Goal: Task Accomplishment & Management: Use online tool/utility

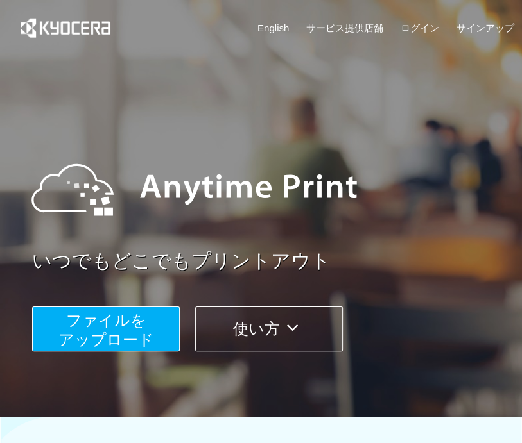
click at [166, 334] on button "ファイルを ​​アップロード" at bounding box center [106, 329] width 148 height 45
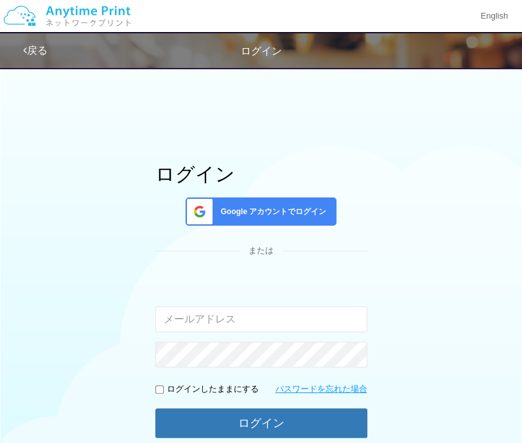
click at [232, 216] on span "Google アカウントでログイン" at bounding box center [271, 212] width 111 height 11
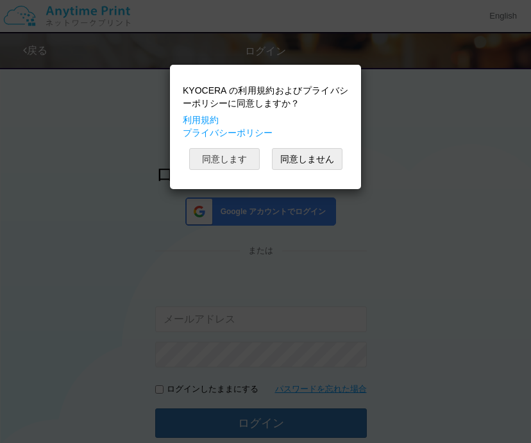
click at [232, 157] on button "同意します" at bounding box center [224, 159] width 71 height 22
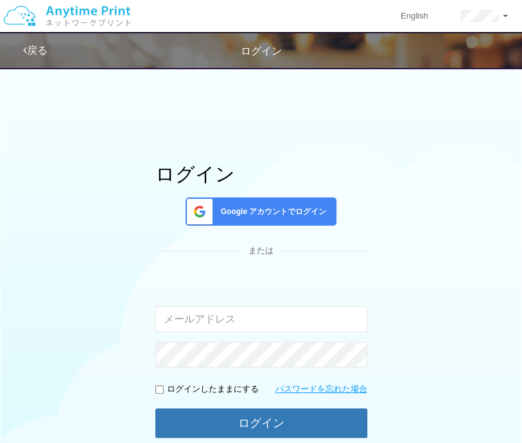
click at [246, 210] on span "Google アカウントでログイン" at bounding box center [271, 212] width 111 height 11
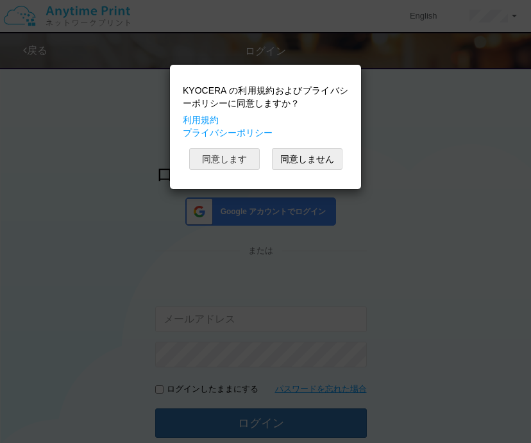
click at [243, 156] on button "同意します" at bounding box center [224, 159] width 71 height 22
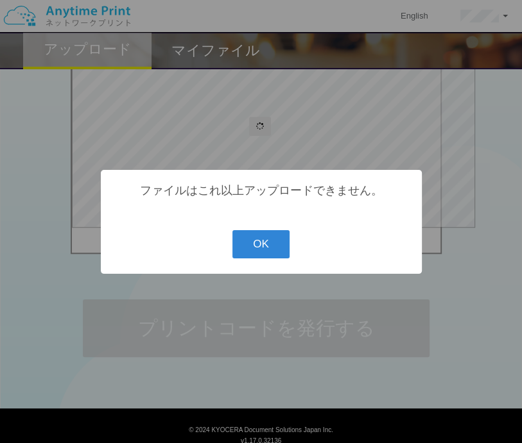
scroll to position [228, 0]
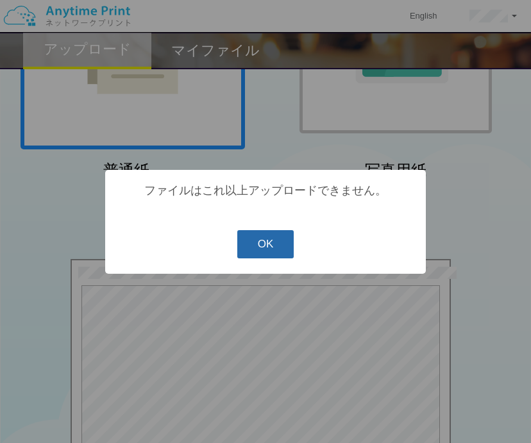
click at [265, 246] on button "OK" at bounding box center [265, 244] width 57 height 28
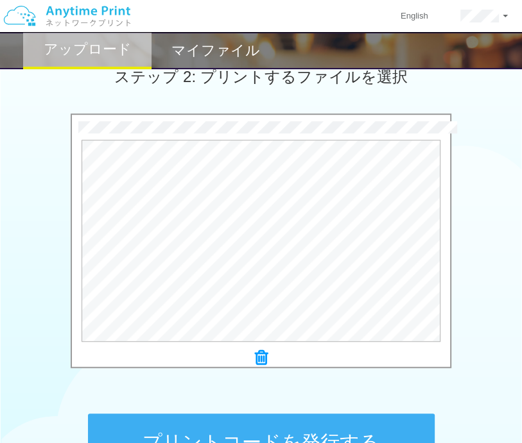
scroll to position [373, 0]
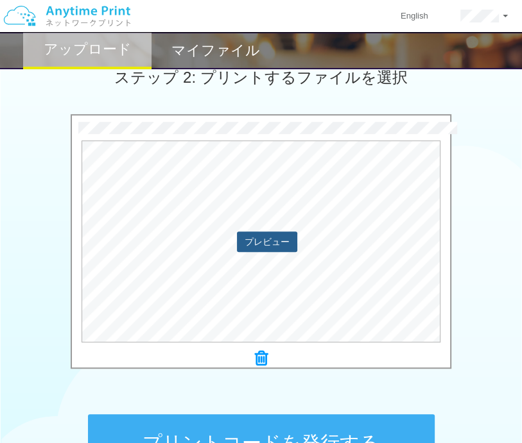
click at [264, 241] on button "プレビュー" at bounding box center [267, 242] width 60 height 21
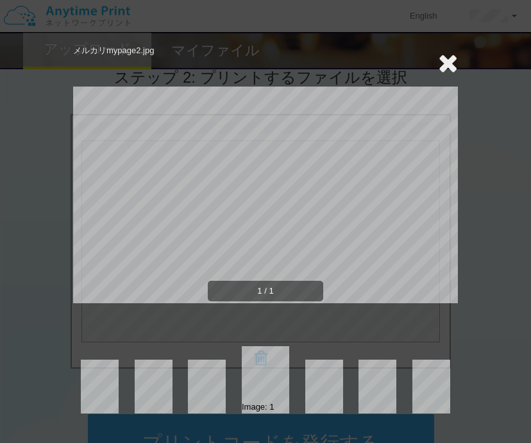
click at [502, 203] on div "メルカリmypage2.jpg 1 / 1 Image: 1" at bounding box center [265, 221] width 531 height 443
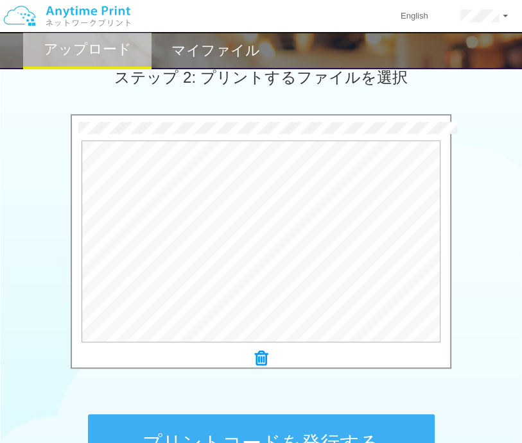
scroll to position [532, 0]
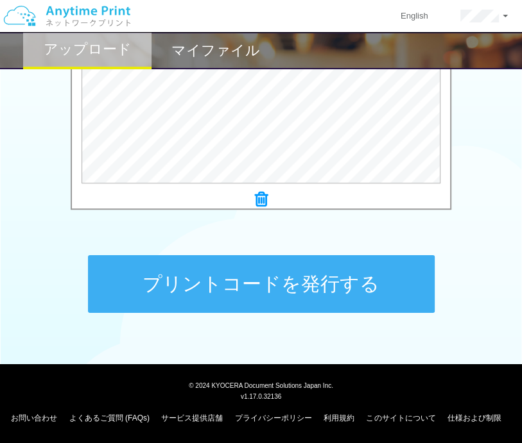
click at [364, 282] on button "プリントコードを発行する" at bounding box center [261, 284] width 346 height 58
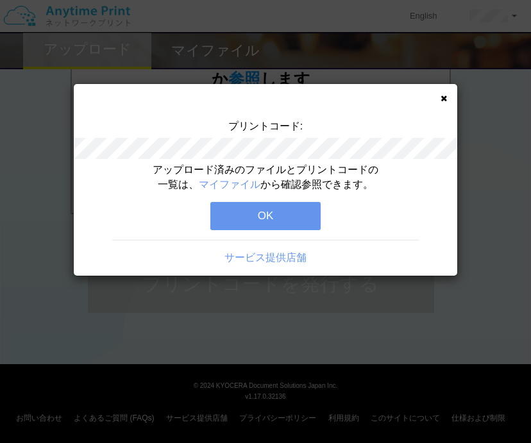
click at [277, 210] on button "OK" at bounding box center [265, 216] width 110 height 28
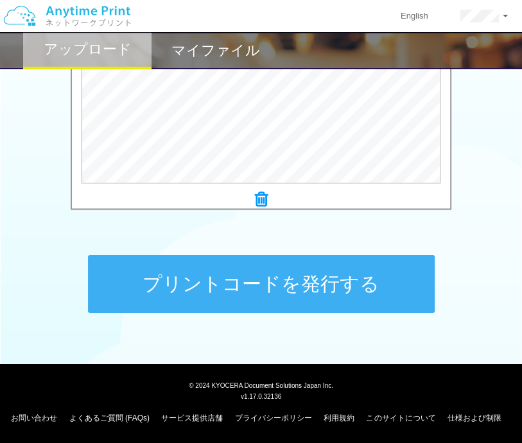
click at [229, 276] on button "プリントコードを発行する" at bounding box center [261, 284] width 346 height 58
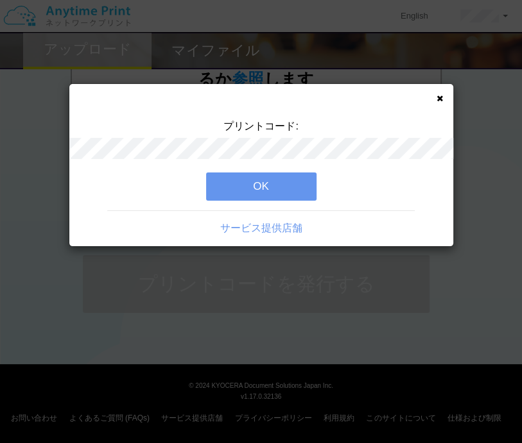
scroll to position [0, 0]
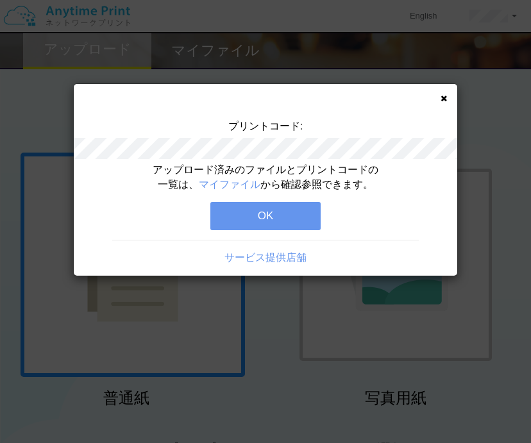
click at [253, 219] on button "OK" at bounding box center [265, 216] width 110 height 28
